Goal: Navigation & Orientation: Find specific page/section

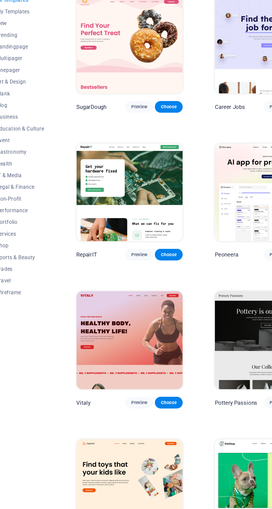
scroll to position [1, 0]
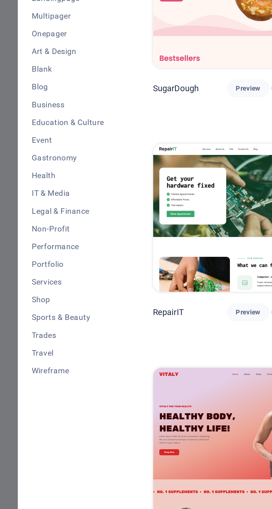
click at [23, 248] on span "Shop" at bounding box center [37, 249] width 40 height 5
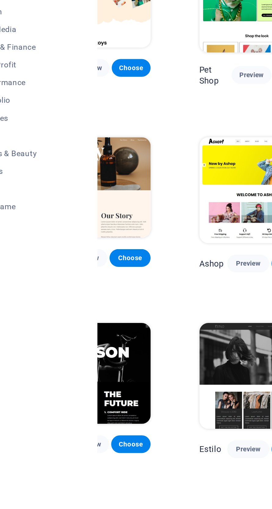
scroll to position [0, 0]
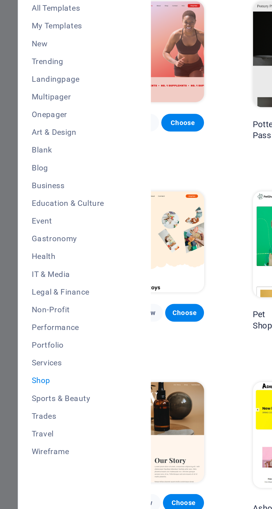
click at [26, 143] on span "Business" at bounding box center [37, 141] width 40 height 5
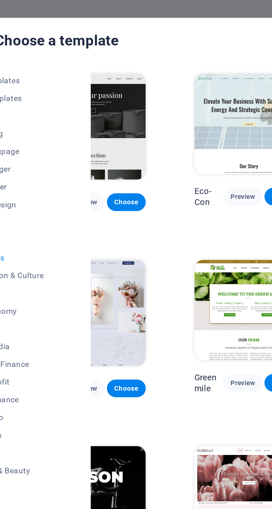
scroll to position [0, 67]
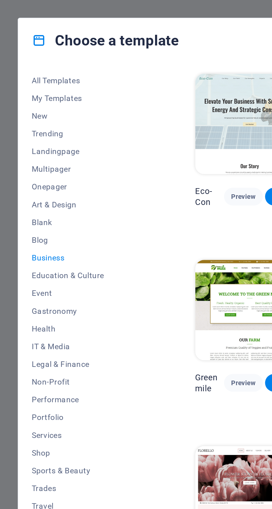
click at [28, 43] on span "All Templates" at bounding box center [37, 44] width 40 height 5
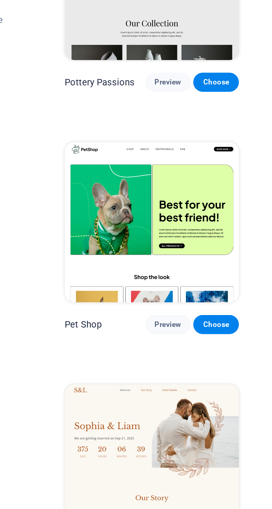
scroll to position [197, 111]
